Goal: Task Accomplishment & Management: Manage account settings

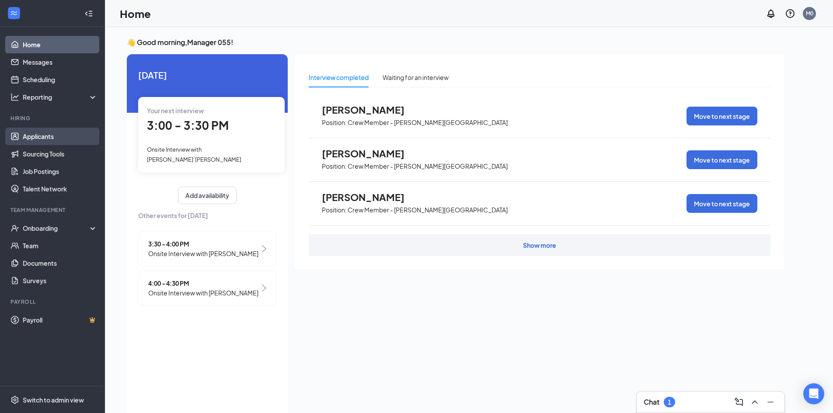
click at [52, 136] on link "Applicants" at bounding box center [60, 136] width 75 height 17
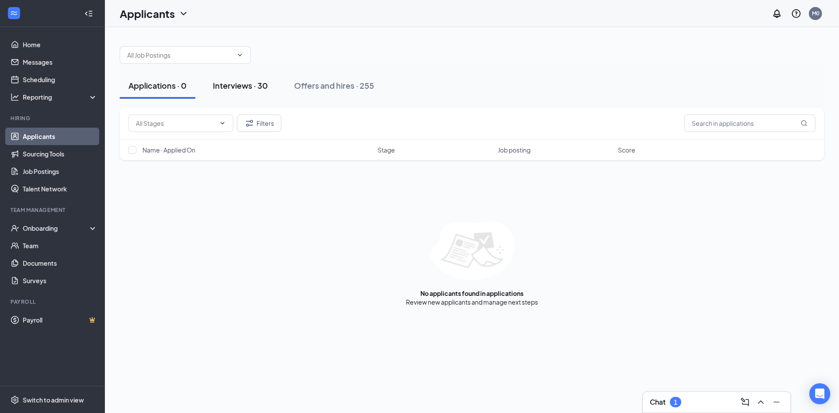
click at [250, 91] on div "Interviews · 30" at bounding box center [240, 85] width 55 height 11
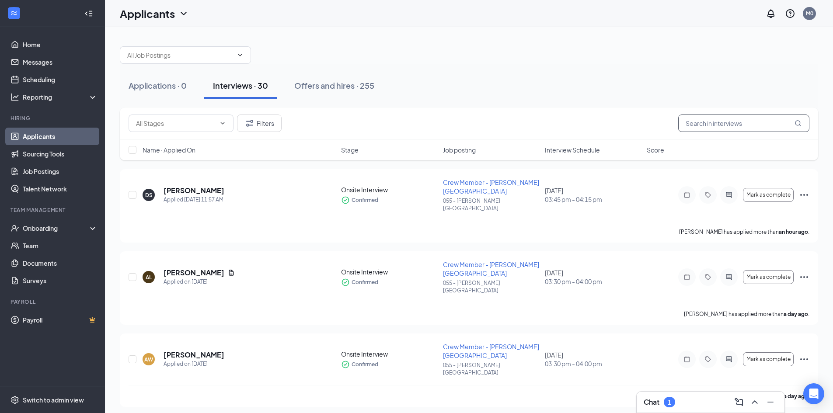
click at [709, 126] on input "text" at bounding box center [743, 123] width 131 height 17
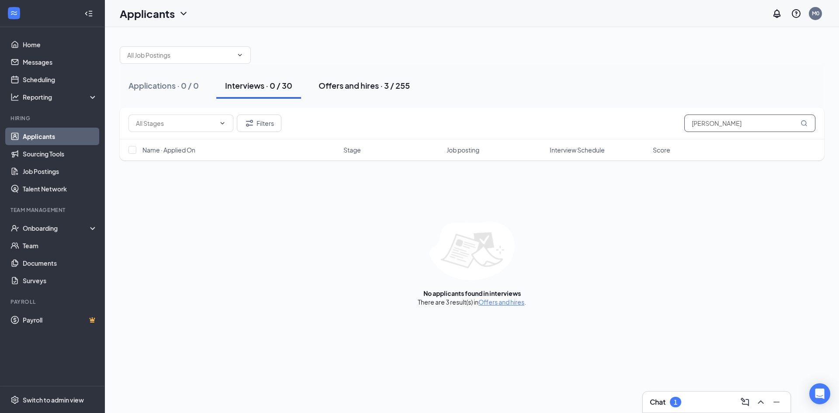
type input "[PERSON_NAME]"
click at [374, 88] on div "Offers and hires · 3 / 255" at bounding box center [364, 85] width 91 height 11
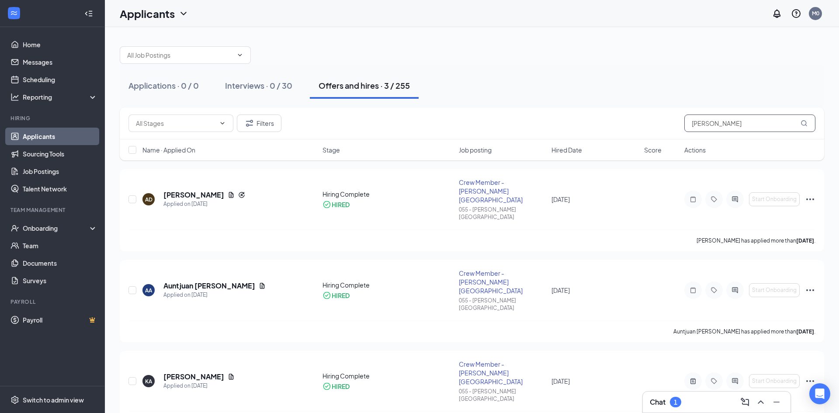
click at [732, 127] on input "[PERSON_NAME]" at bounding box center [750, 123] width 131 height 17
type input "a"
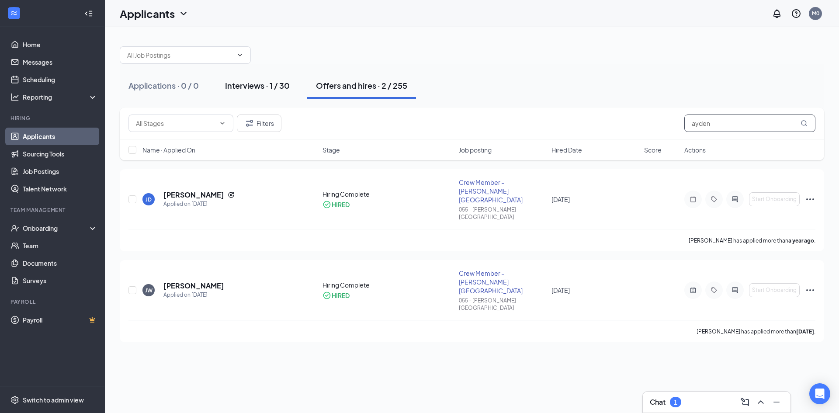
type input "ayden"
click at [238, 91] on button "Interviews · 1 / 30" at bounding box center [257, 86] width 82 height 26
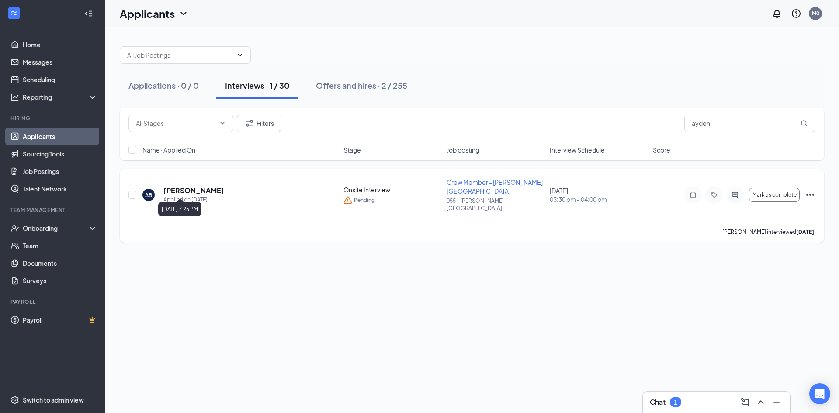
click at [185, 195] on div "Applied on [DATE]" at bounding box center [194, 199] width 61 height 9
click at [185, 186] on h5 "[PERSON_NAME]" at bounding box center [194, 191] width 61 height 10
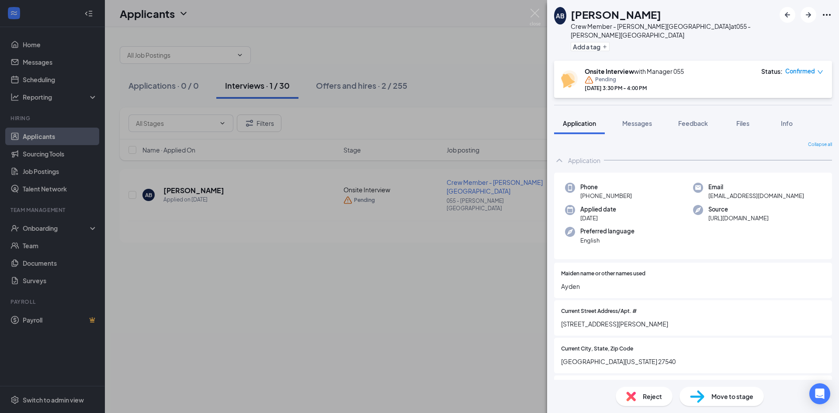
click at [594, 76] on div "Pending" at bounding box center [634, 80] width 99 height 9
click at [542, 41] on div "AB [PERSON_NAME] Crew Member - [PERSON_NAME][GEOGRAPHIC_DATA] at 055 - [PERSON_…" at bounding box center [419, 206] width 839 height 413
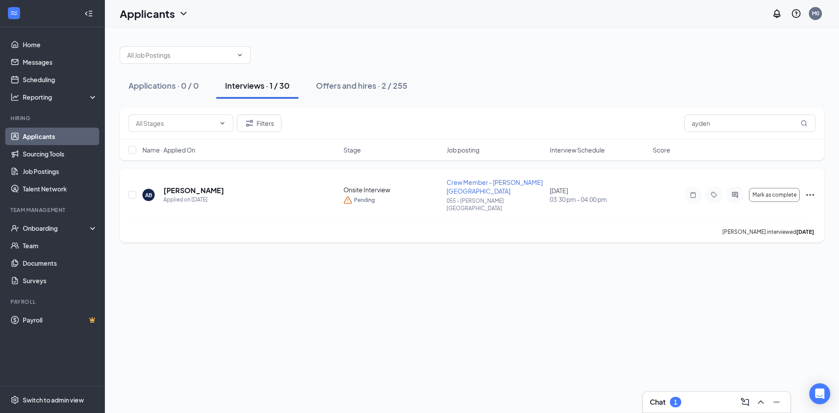
click at [814, 194] on icon "Ellipses" at bounding box center [811, 195] width 8 height 2
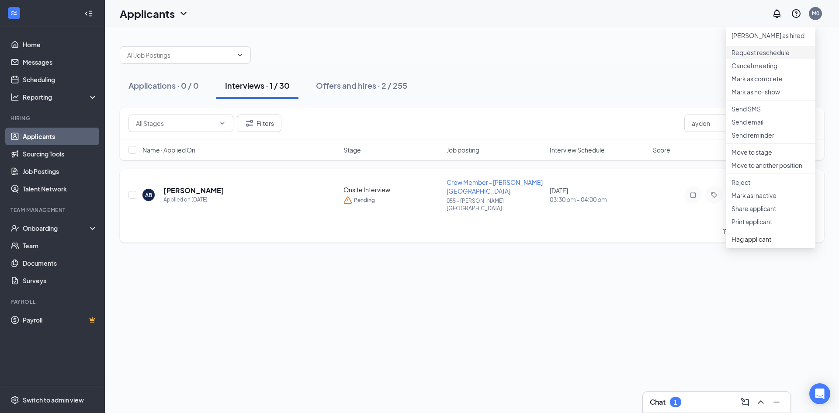
click at [732, 59] on li "Request reschedule" at bounding box center [771, 52] width 89 height 13
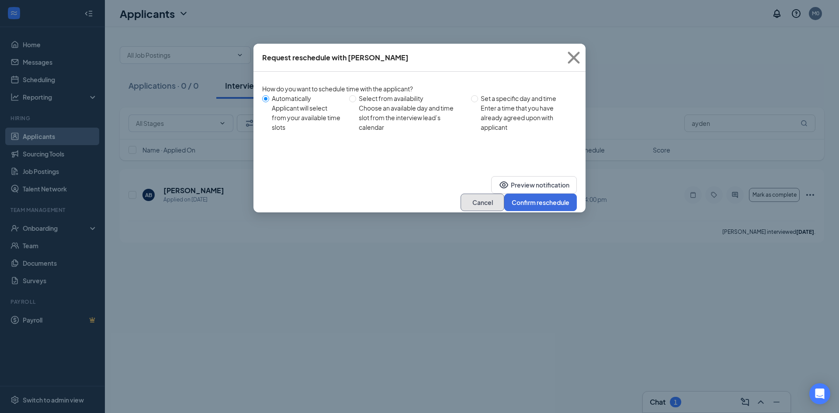
click at [482, 194] on button "Cancel" at bounding box center [483, 202] width 44 height 17
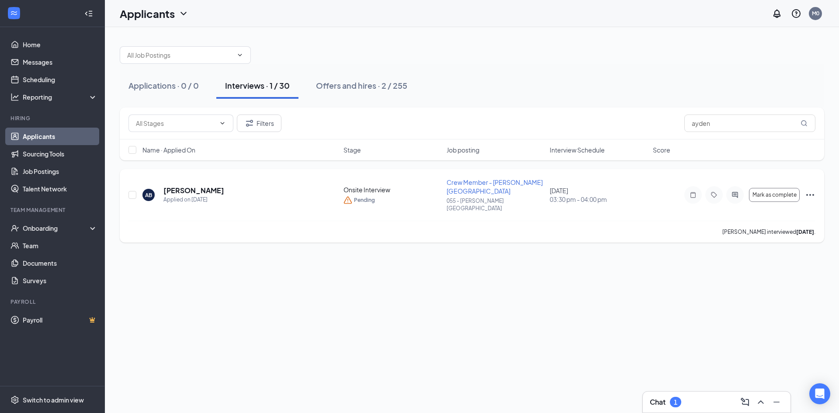
click at [808, 190] on icon "Ellipses" at bounding box center [810, 195] width 10 height 10
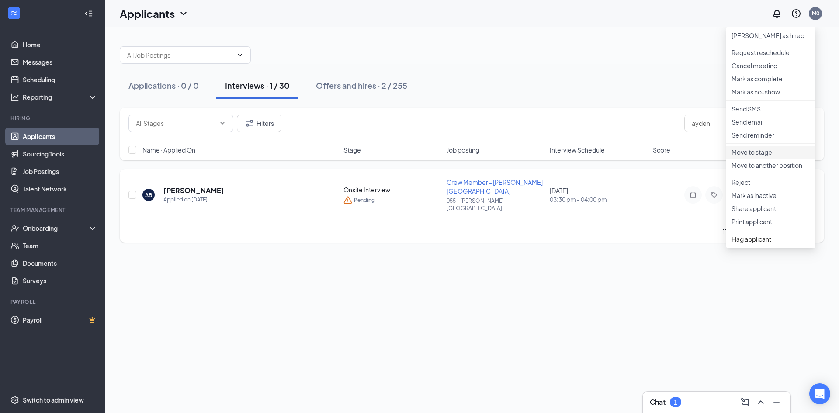
click at [762, 157] on p "Move to stage" at bounding box center [771, 152] width 79 height 9
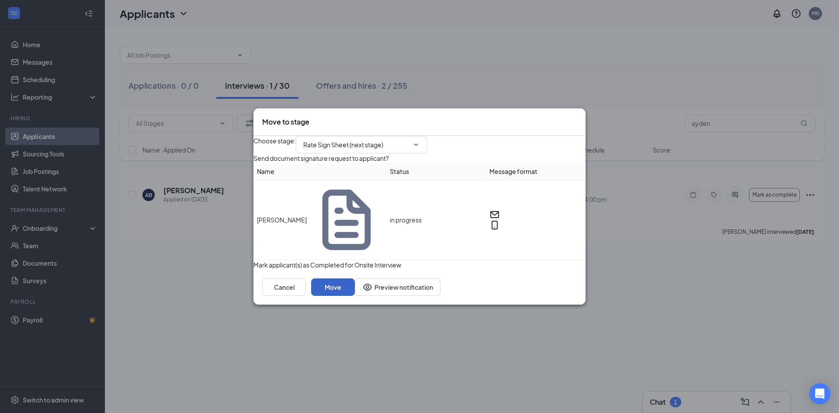
click at [355, 282] on button "Move" at bounding box center [333, 286] width 44 height 17
